Goal: Navigation & Orientation: Understand site structure

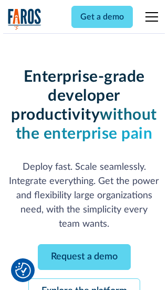
scroll to position [112, 0]
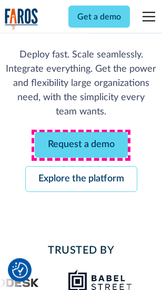
click at [81, 145] on link "Request a demo" at bounding box center [81, 145] width 93 height 26
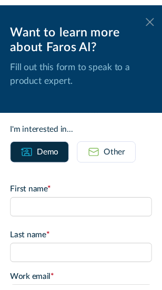
scroll to position [0, 0]
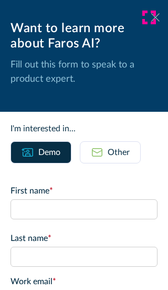
click at [152, 17] on icon at bounding box center [156, 17] width 8 height 8
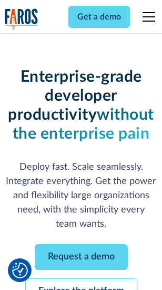
scroll to position [146, 0]
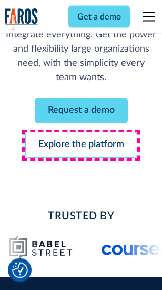
click at [81, 145] on link "Explore the platform" at bounding box center [81, 145] width 112 height 26
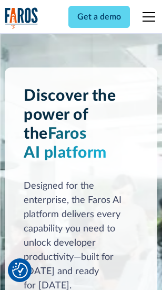
scroll to position [8019, 0]
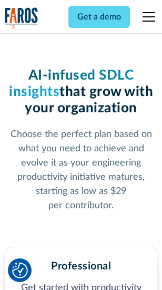
scroll to position [1669, 0]
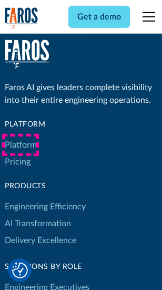
click at [21, 145] on link "Platform" at bounding box center [21, 144] width 32 height 17
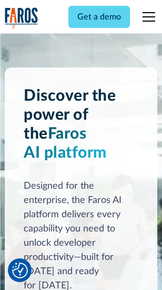
scroll to position [8357, 0]
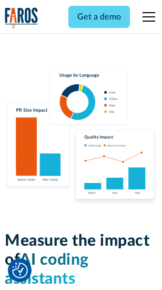
scroll to position [6572, 0]
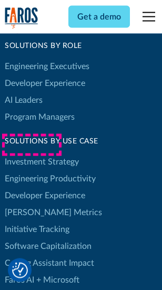
click at [32, 204] on link "[PERSON_NAME] Metrics" at bounding box center [53, 212] width 97 height 17
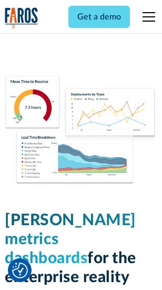
scroll to position [4661, 0]
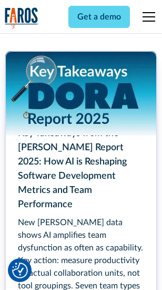
scroll to position [4820, 0]
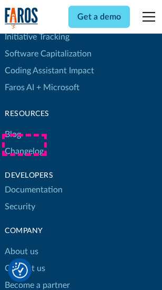
click at [24, 145] on link "Changelog" at bounding box center [24, 151] width 39 height 17
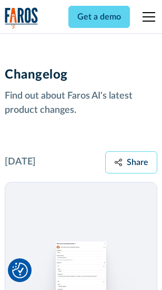
scroll to position [12909, 0]
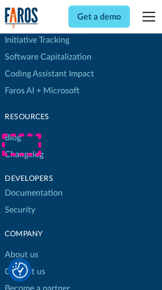
click at [21, 246] on link "About us" at bounding box center [22, 254] width 34 height 17
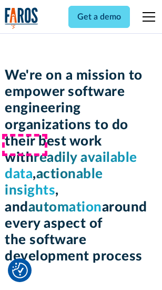
scroll to position [3641, 0]
